Goal: Check status: Check status

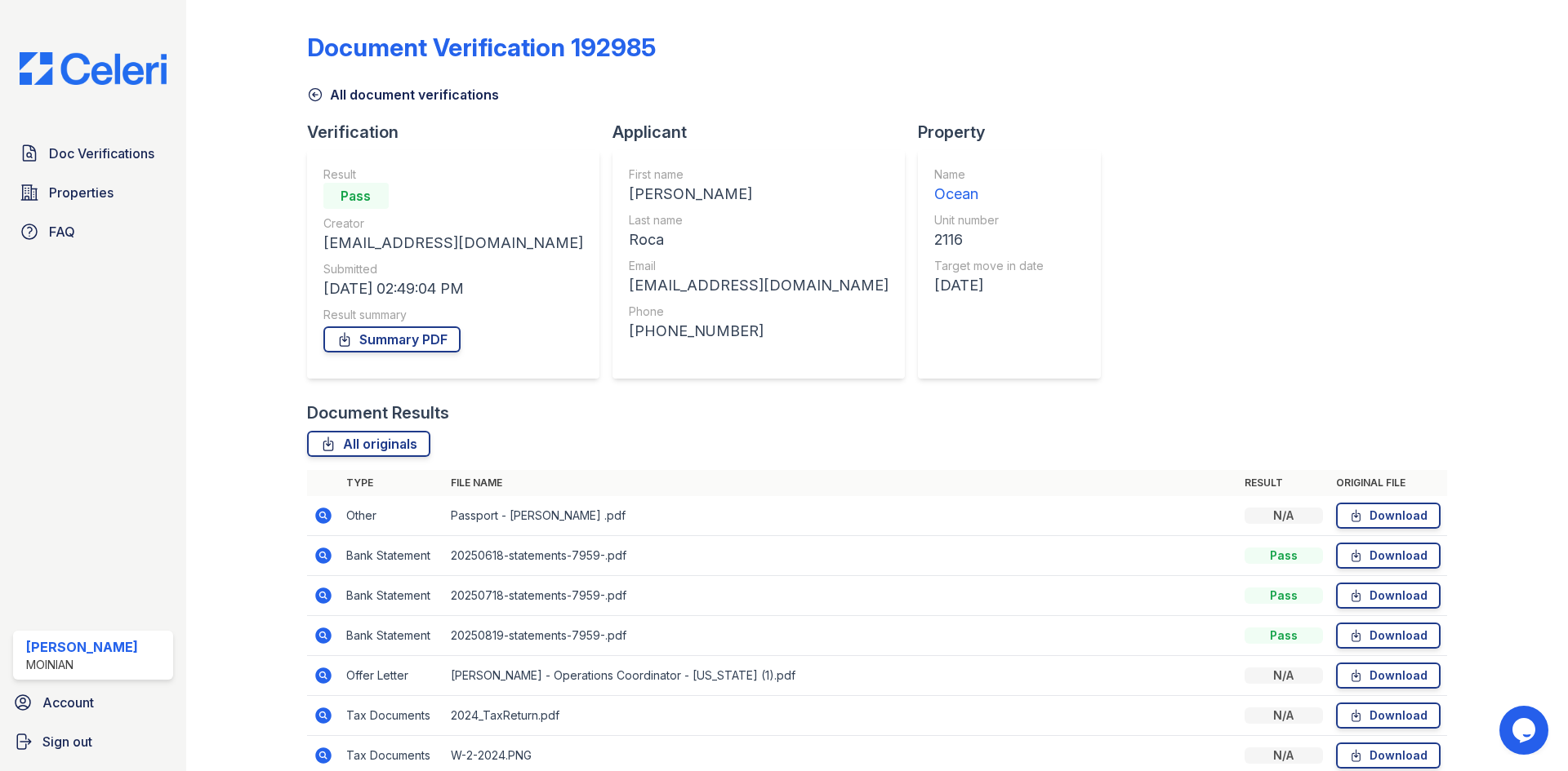
click at [50, 59] on img at bounding box center [94, 68] width 174 height 33
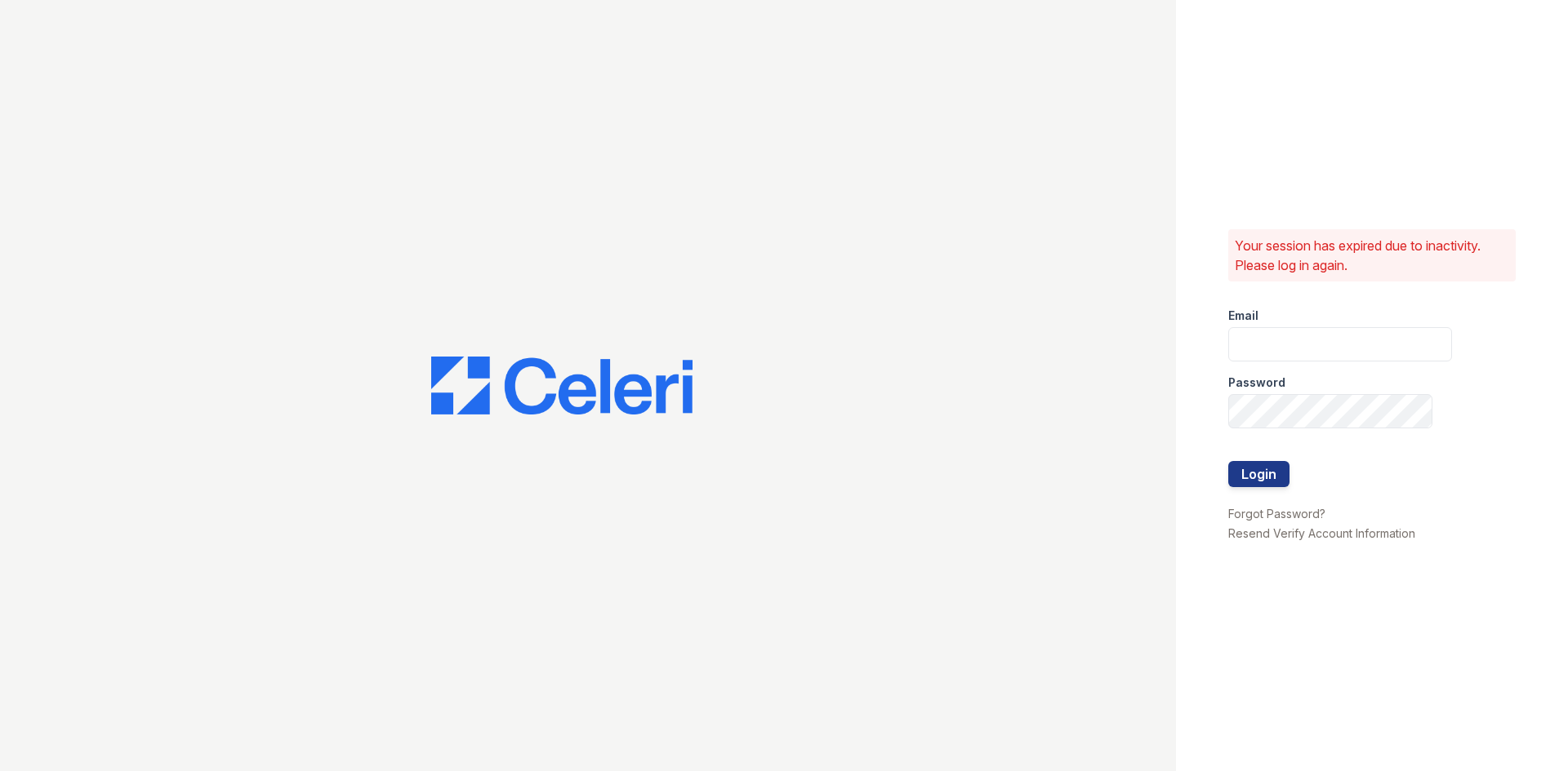
type input "[PERSON_NAME][EMAIL_ADDRESS][DOMAIN_NAME]"
click at [1275, 463] on button "Login" at bounding box center [1258, 474] width 61 height 26
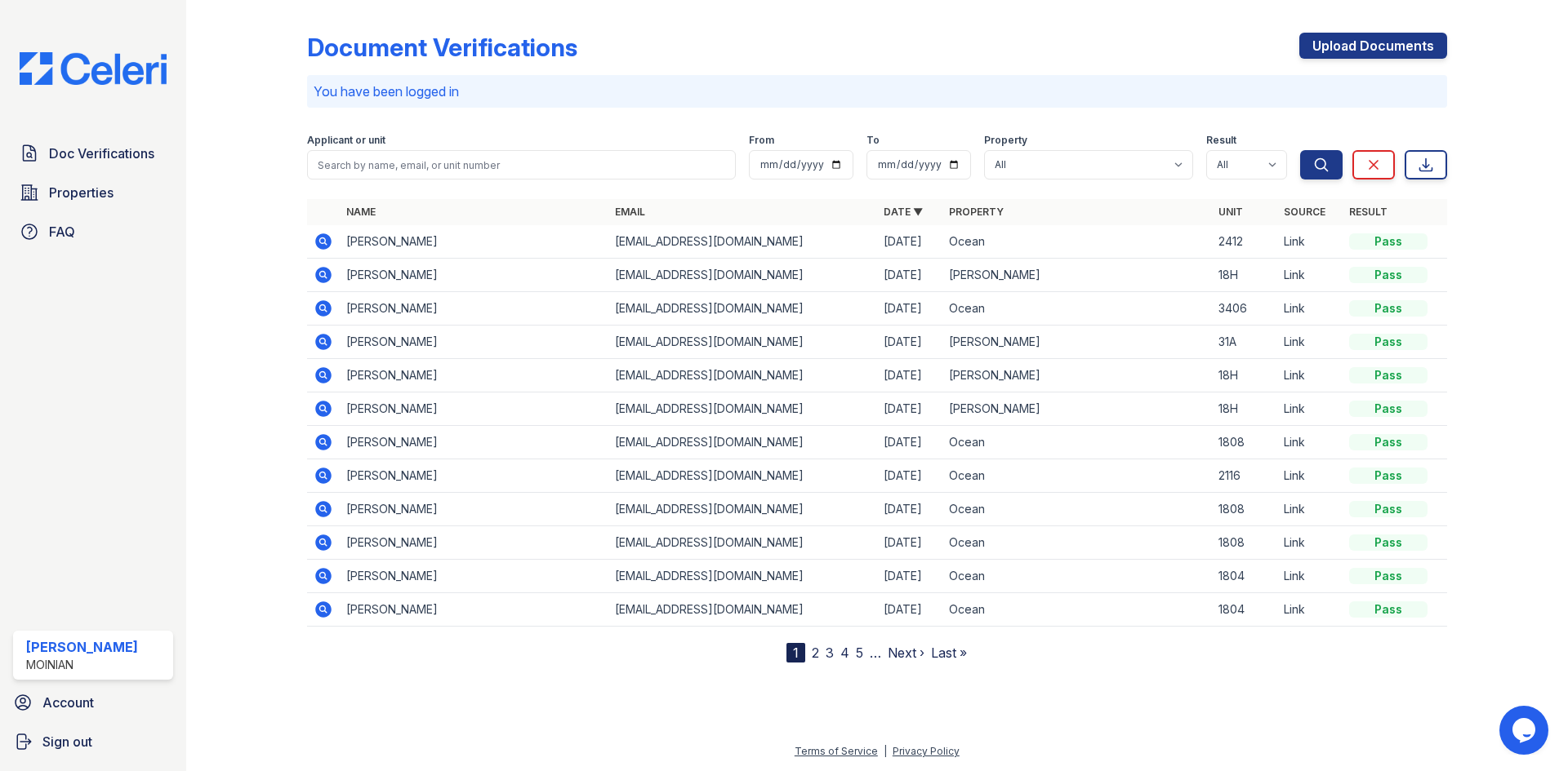
click at [328, 309] on icon at bounding box center [323, 309] width 17 height 17
